Goal: Find specific page/section

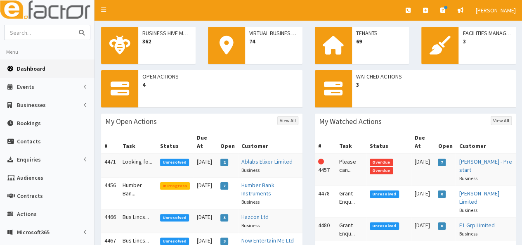
click at [46, 31] on input "text" at bounding box center [39, 32] width 69 height 14
type input "skills"
click at [73, 25] on button "submit" at bounding box center [81, 32] width 16 height 14
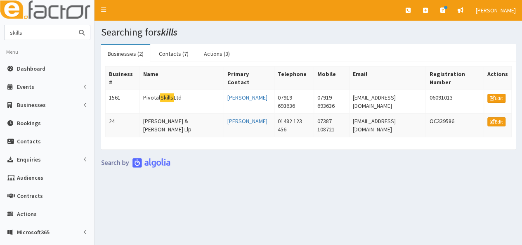
click at [33, 33] on input "skills" at bounding box center [39, 32] width 69 height 14
type input "s"
type input "[PERSON_NAME]"
click at [73, 25] on button "submit" at bounding box center [81, 32] width 16 height 14
